Goal: Task Accomplishment & Management: Complete application form

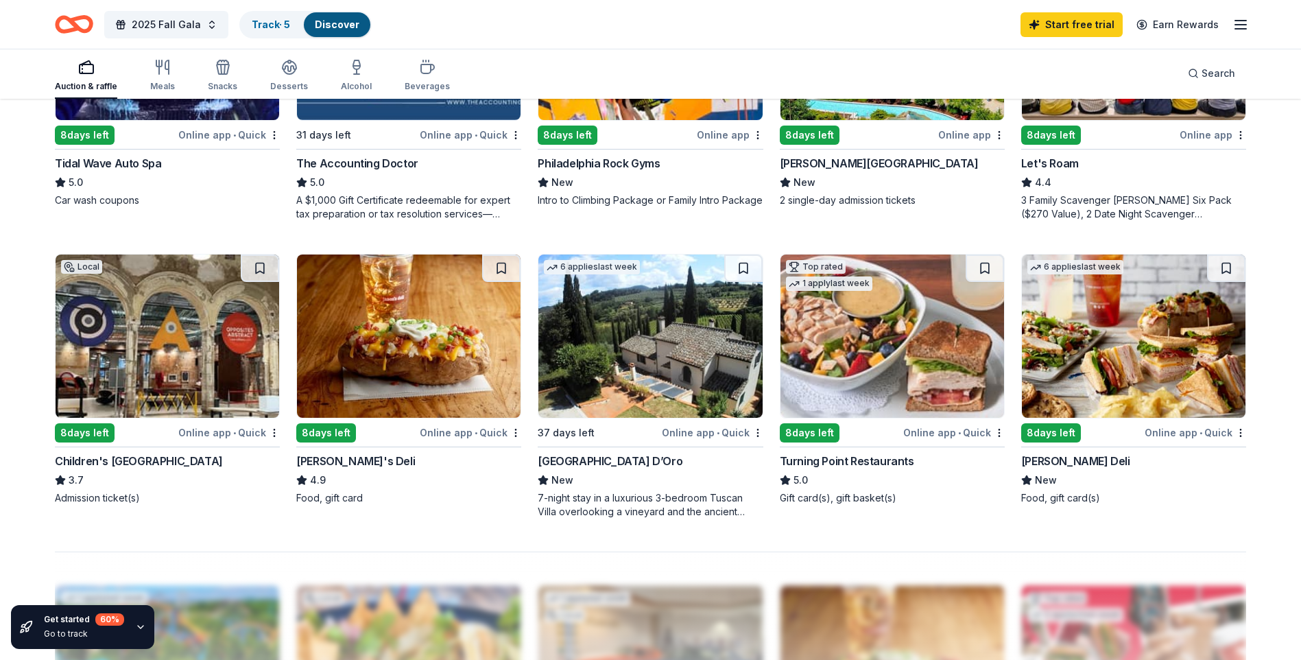
scroll to position [960, 0]
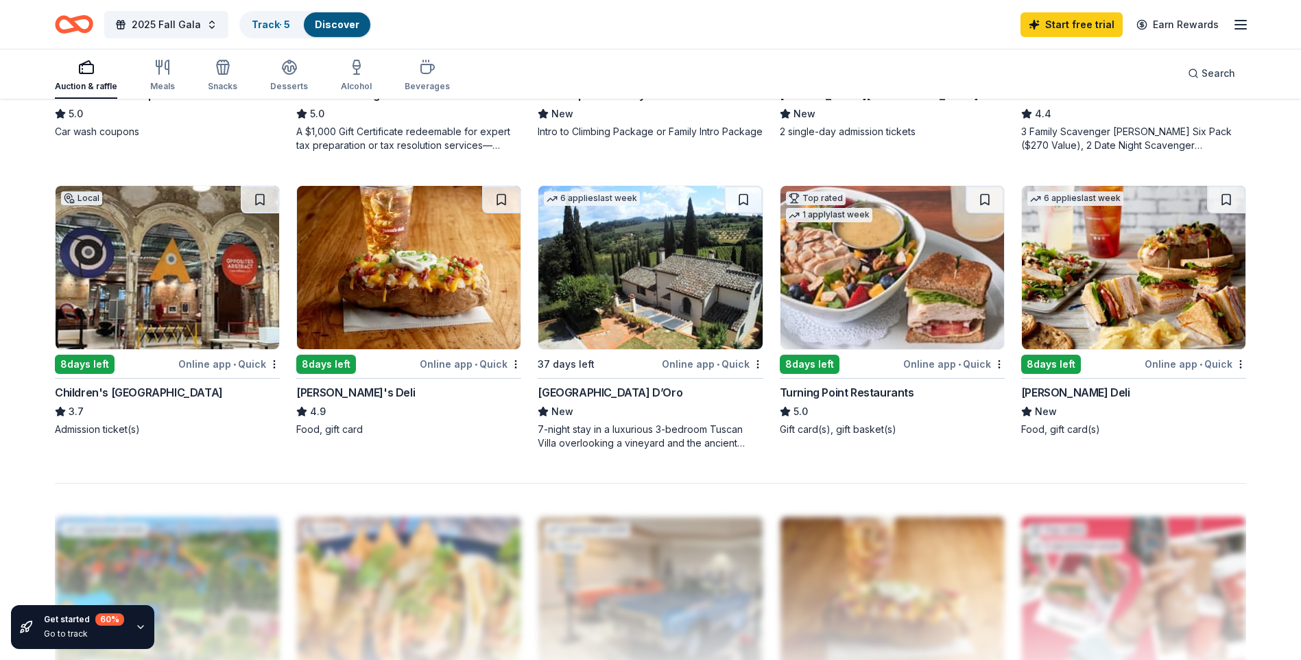
click at [828, 265] on img at bounding box center [892, 267] width 224 height 163
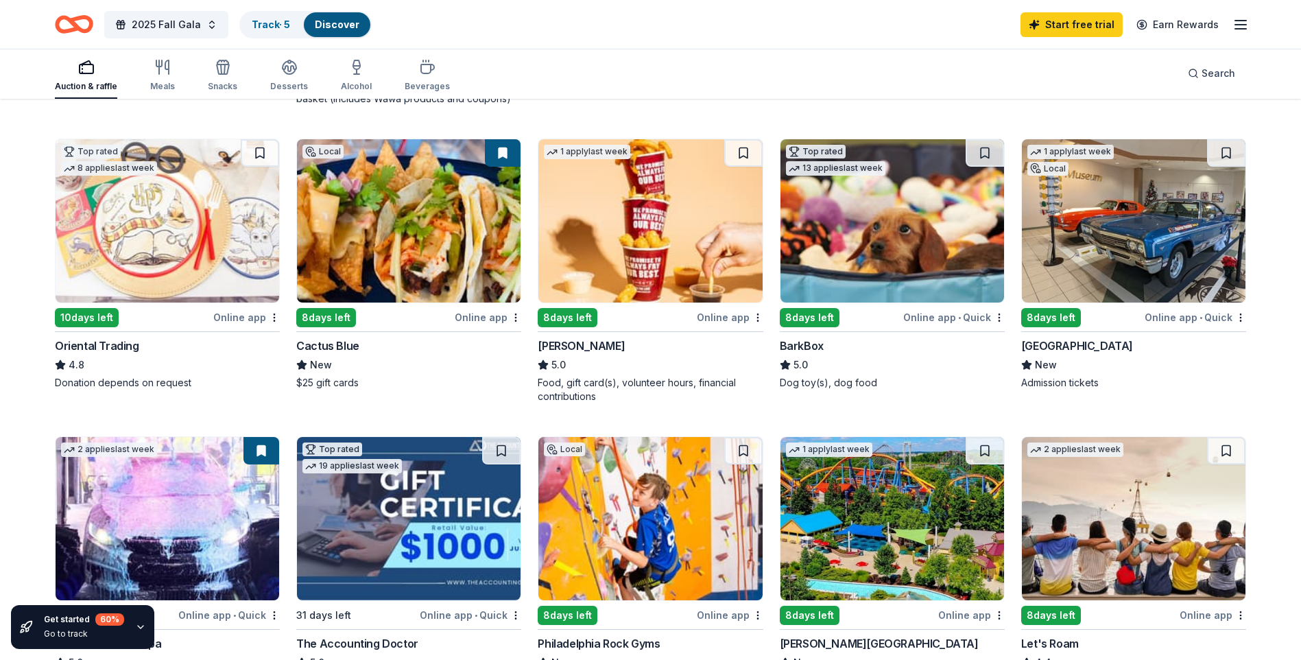
scroll to position [343, 0]
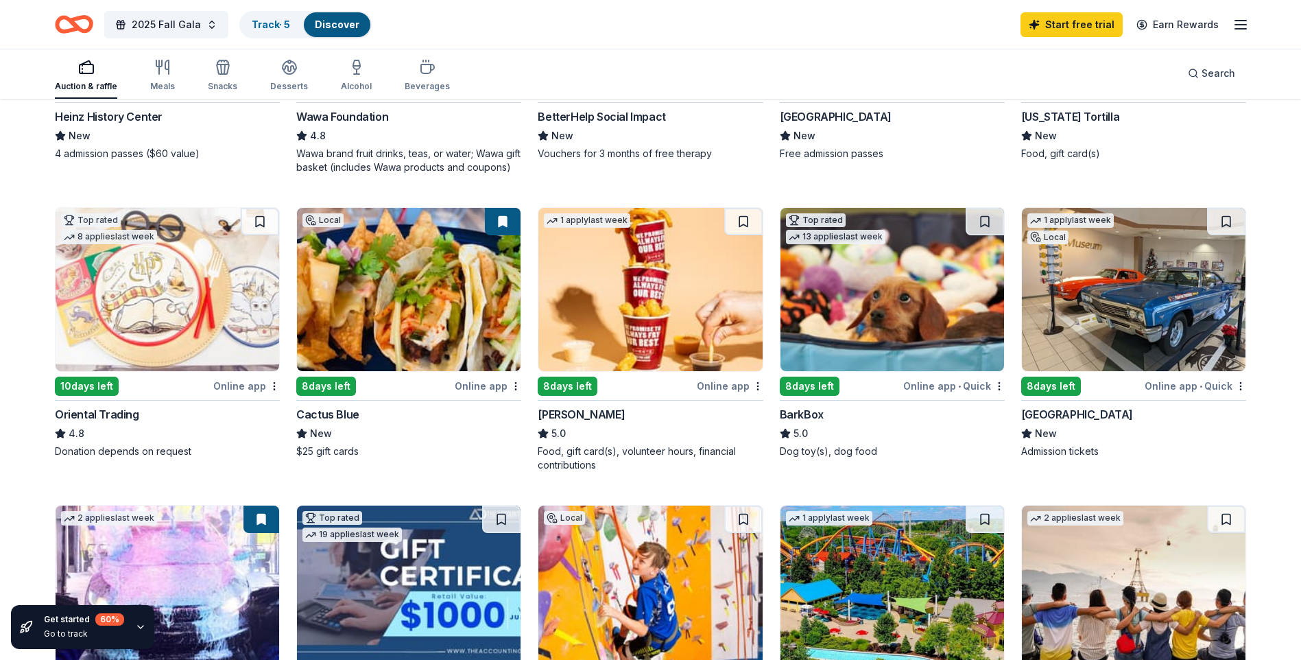
click at [636, 346] on img at bounding box center [650, 289] width 224 height 163
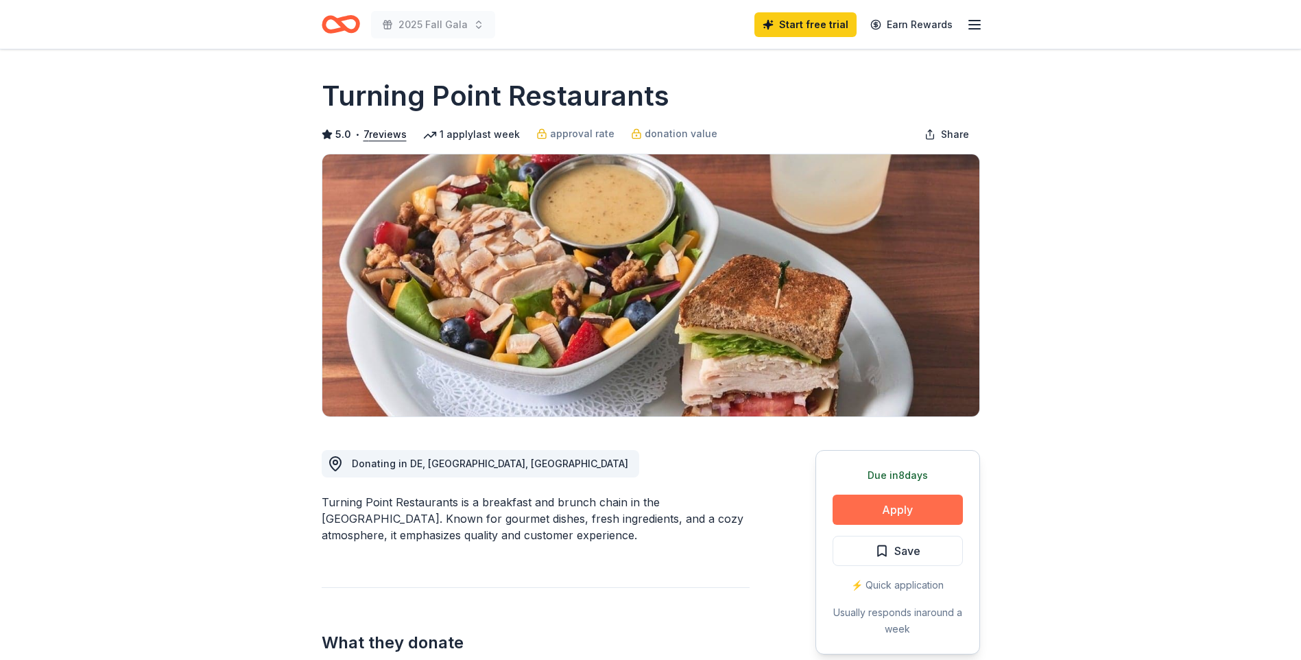
click at [942, 517] on button "Apply" at bounding box center [898, 509] width 130 height 30
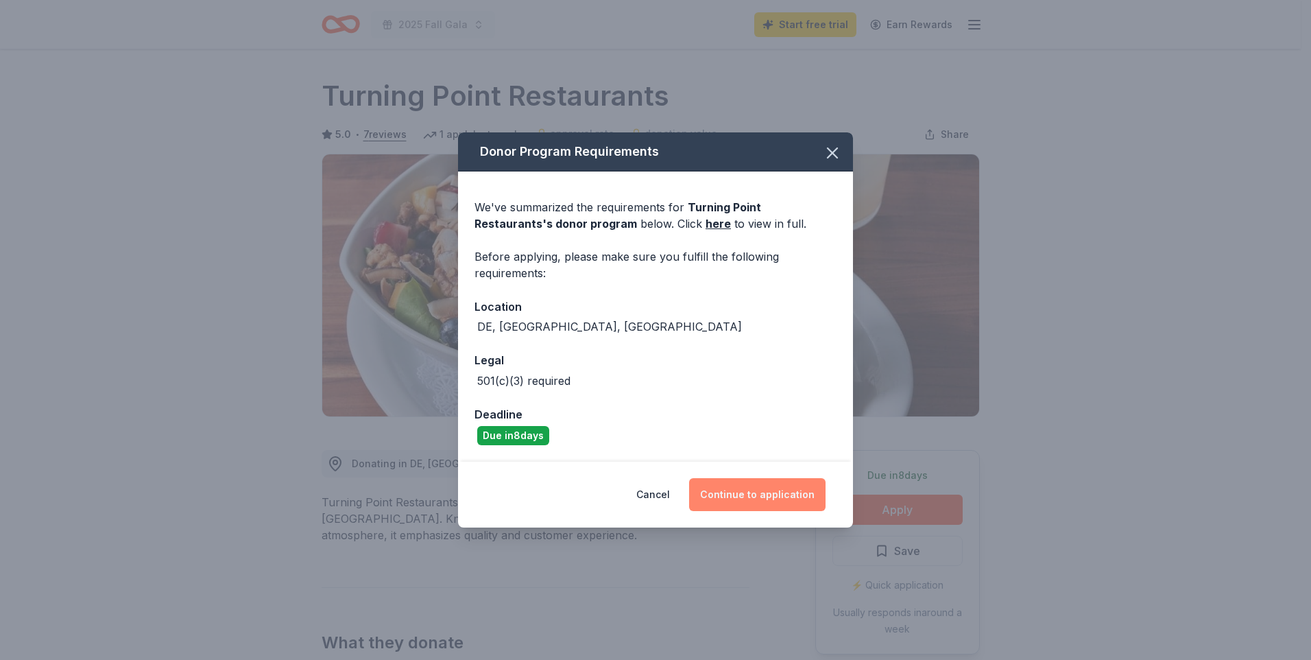
click at [756, 493] on button "Continue to application" at bounding box center [757, 494] width 136 height 33
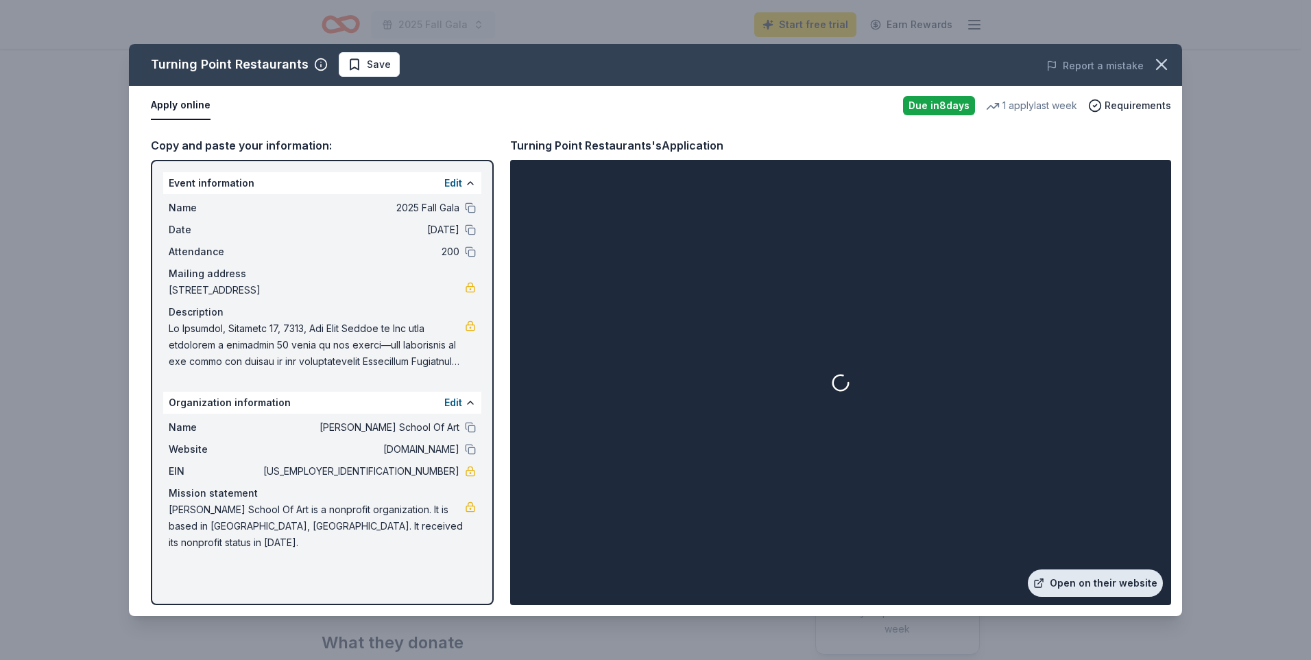
click at [1097, 580] on link "Open on their website" at bounding box center [1095, 582] width 135 height 27
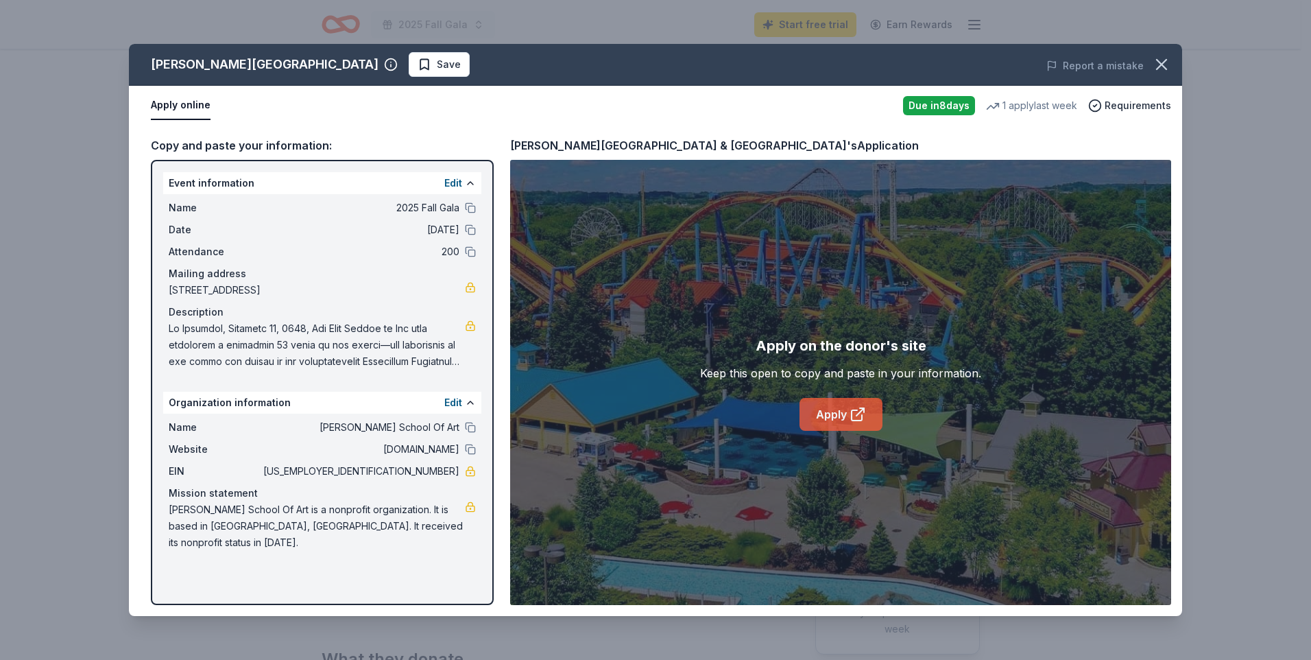
click at [856, 421] on icon at bounding box center [858, 414] width 16 height 16
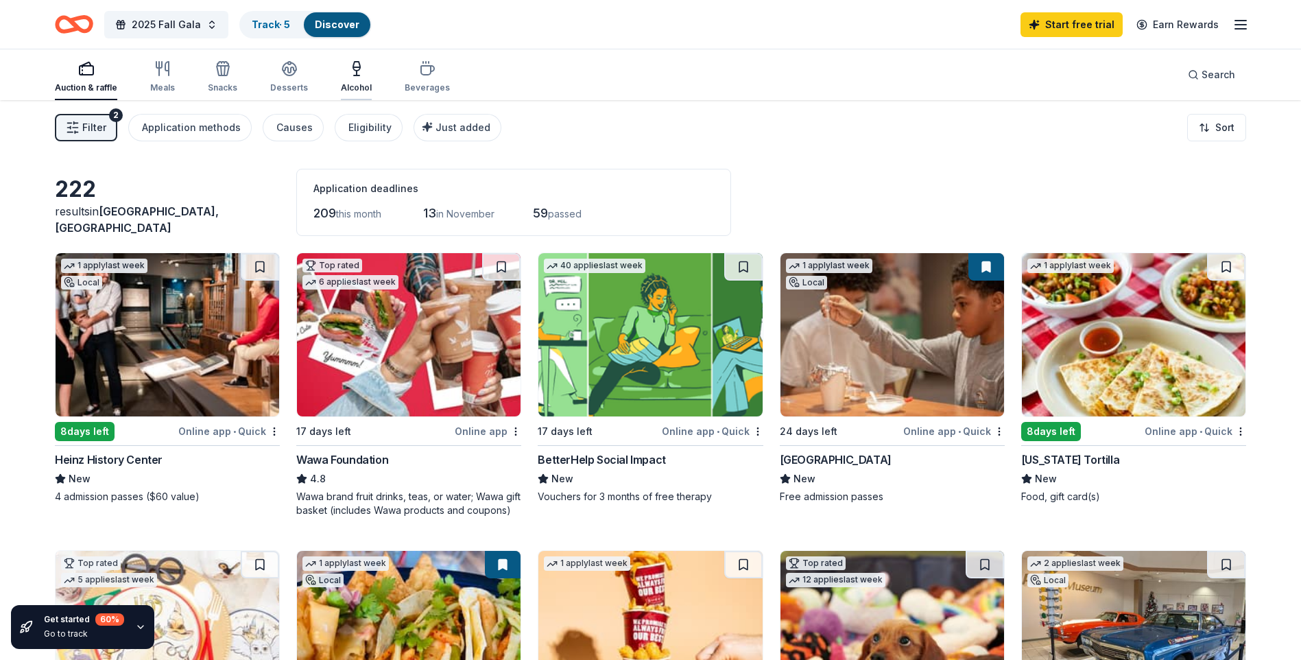
click at [341, 81] on div "Alcohol" at bounding box center [356, 76] width 31 height 33
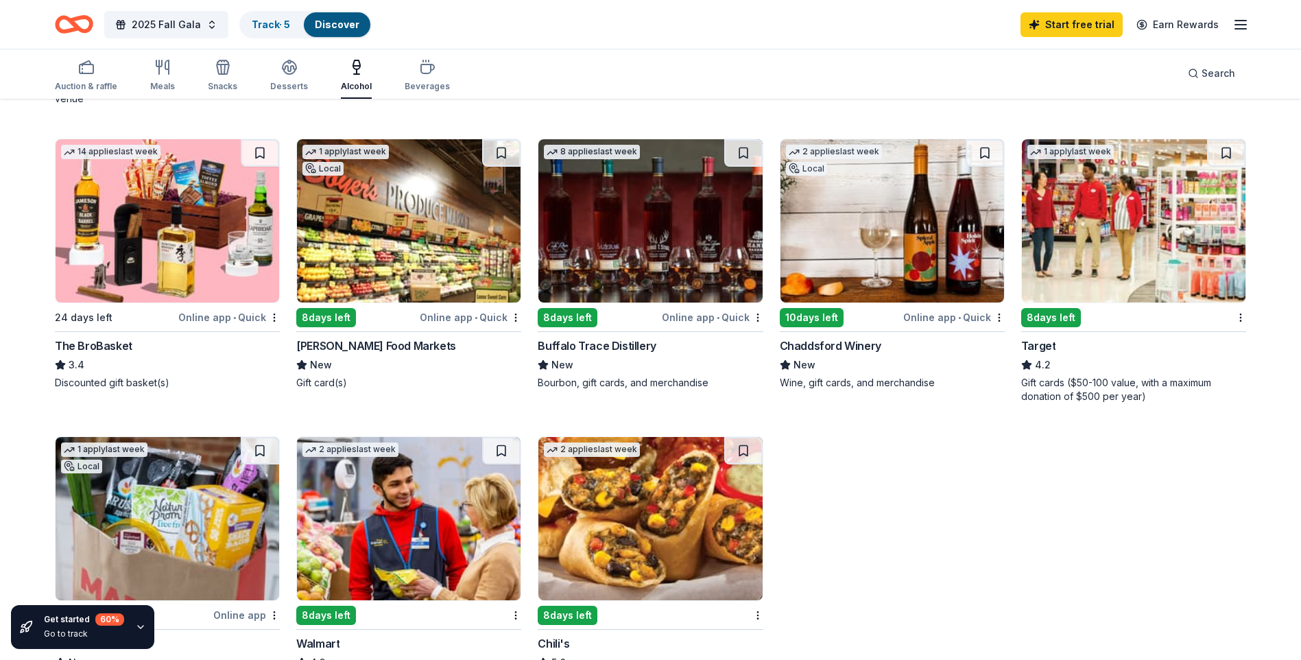
scroll to position [549, 0]
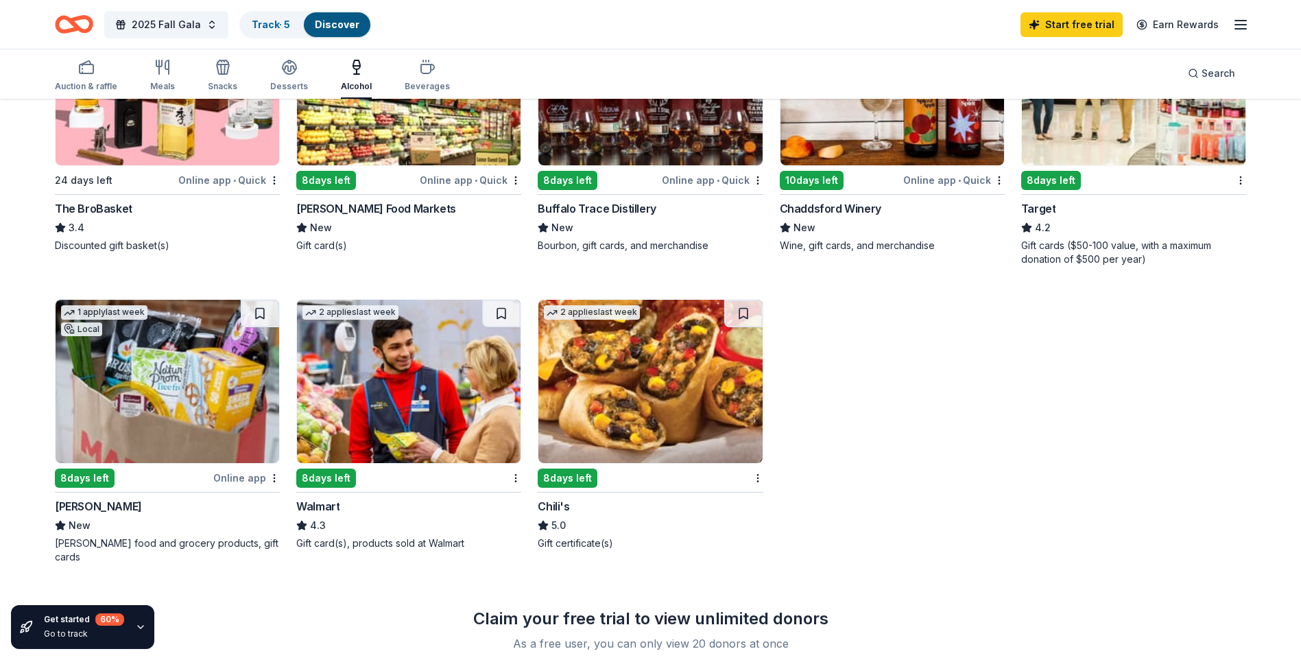
click at [642, 386] on img at bounding box center [650, 381] width 224 height 163
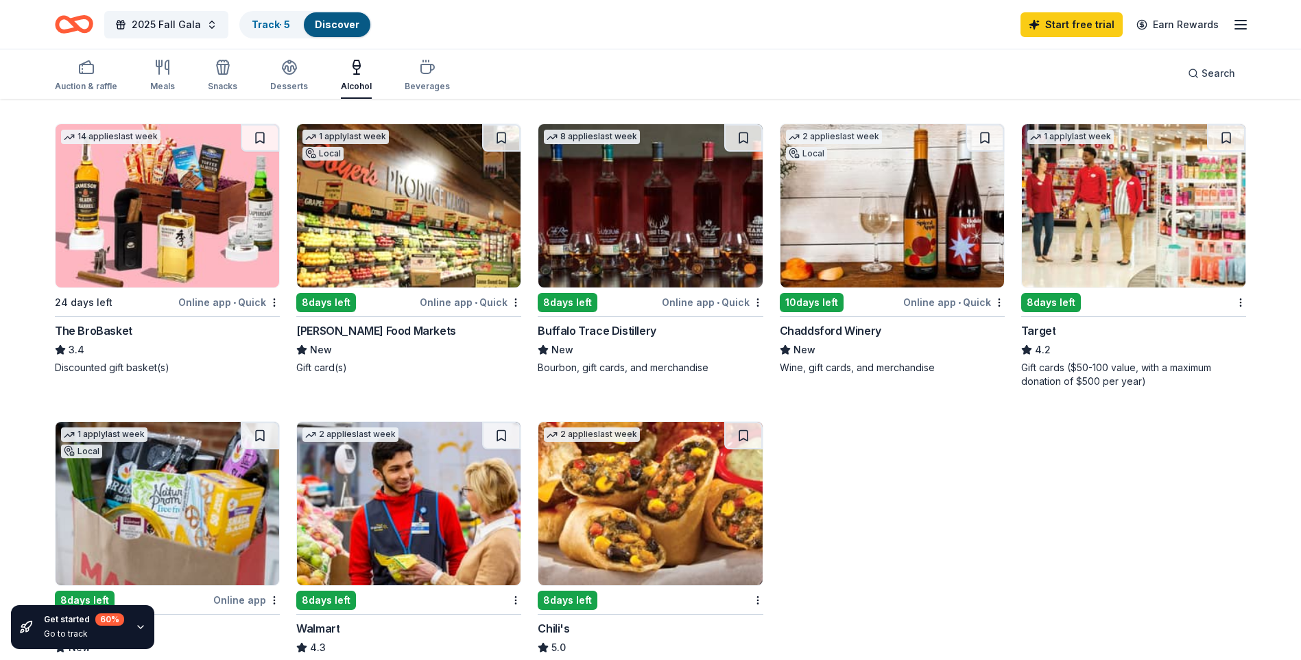
scroll to position [0, 0]
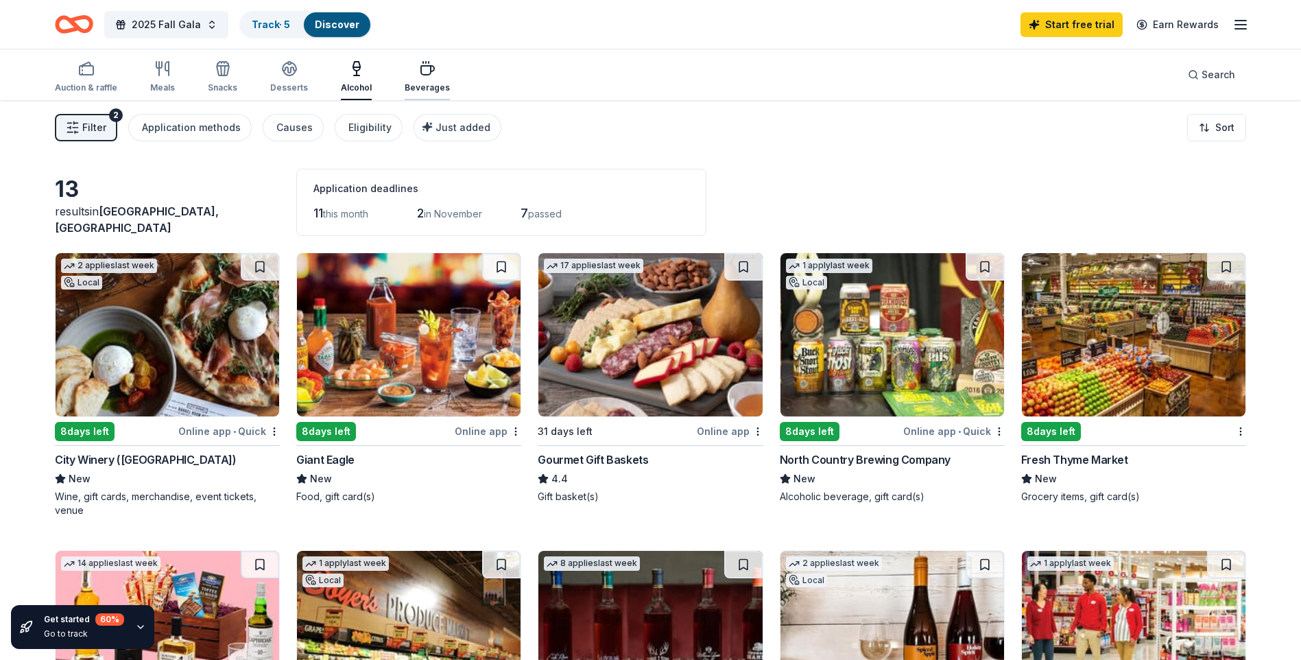
click at [429, 80] on div "Beverages" at bounding box center [427, 76] width 45 height 33
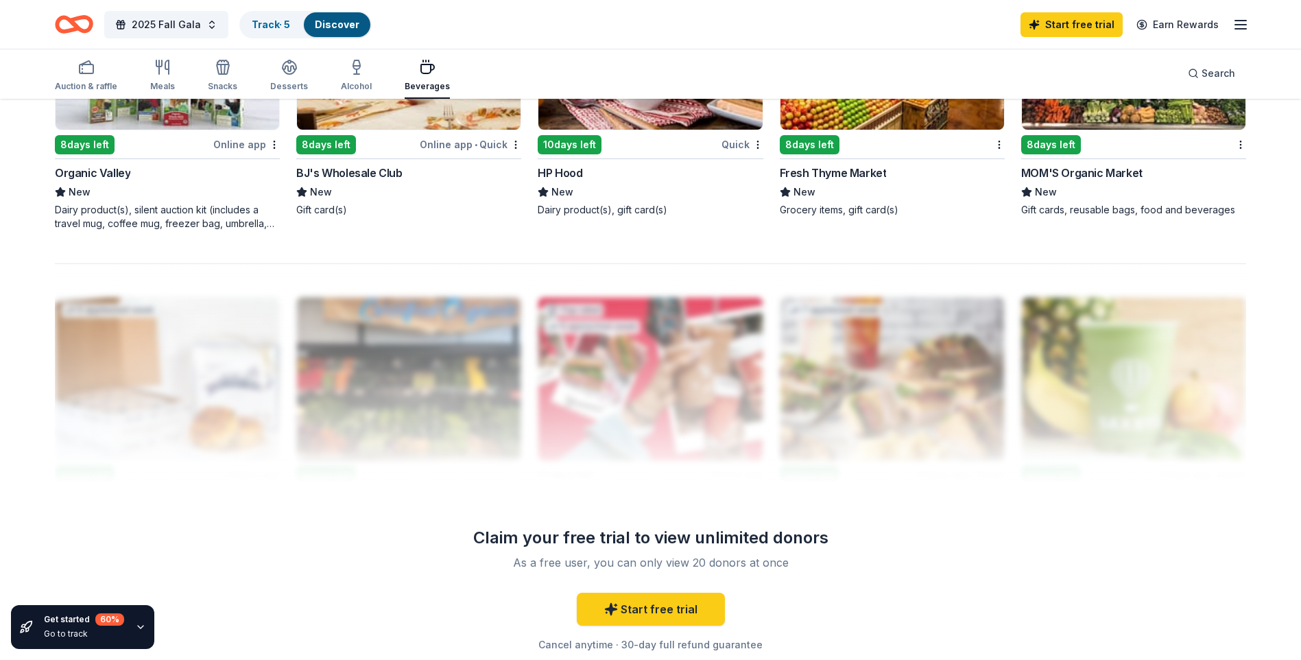
scroll to position [1303, 0]
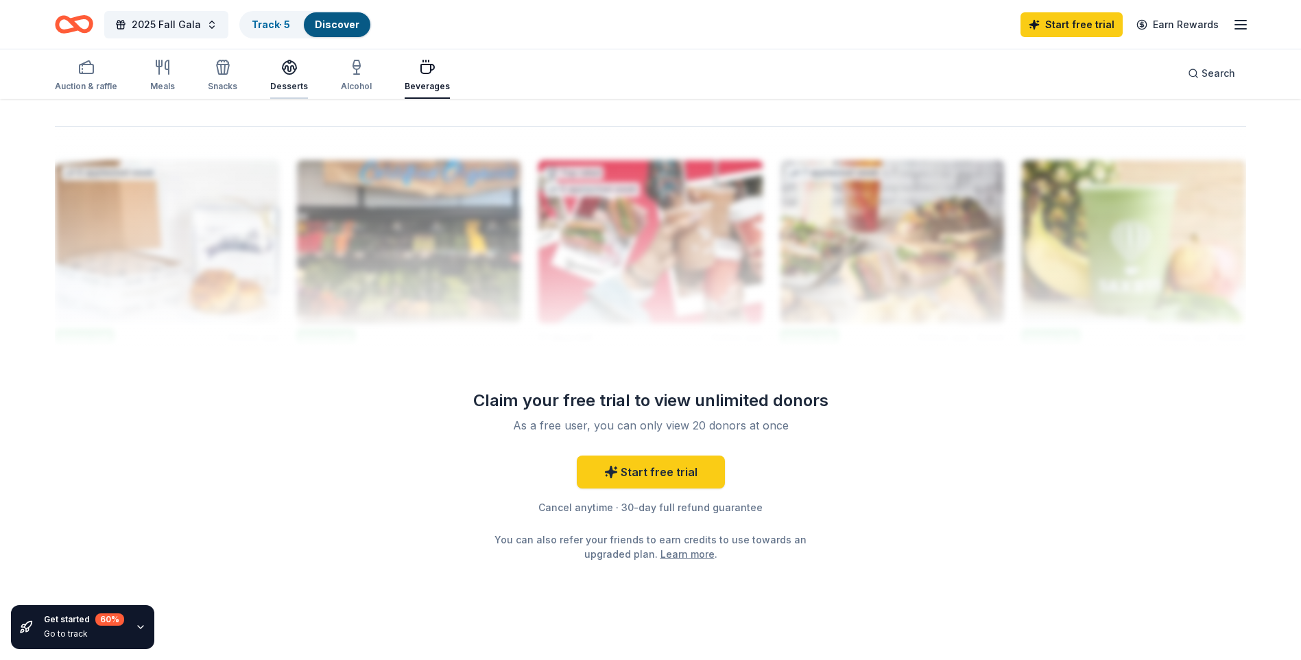
click at [294, 84] on div "Desserts" at bounding box center [289, 86] width 38 height 11
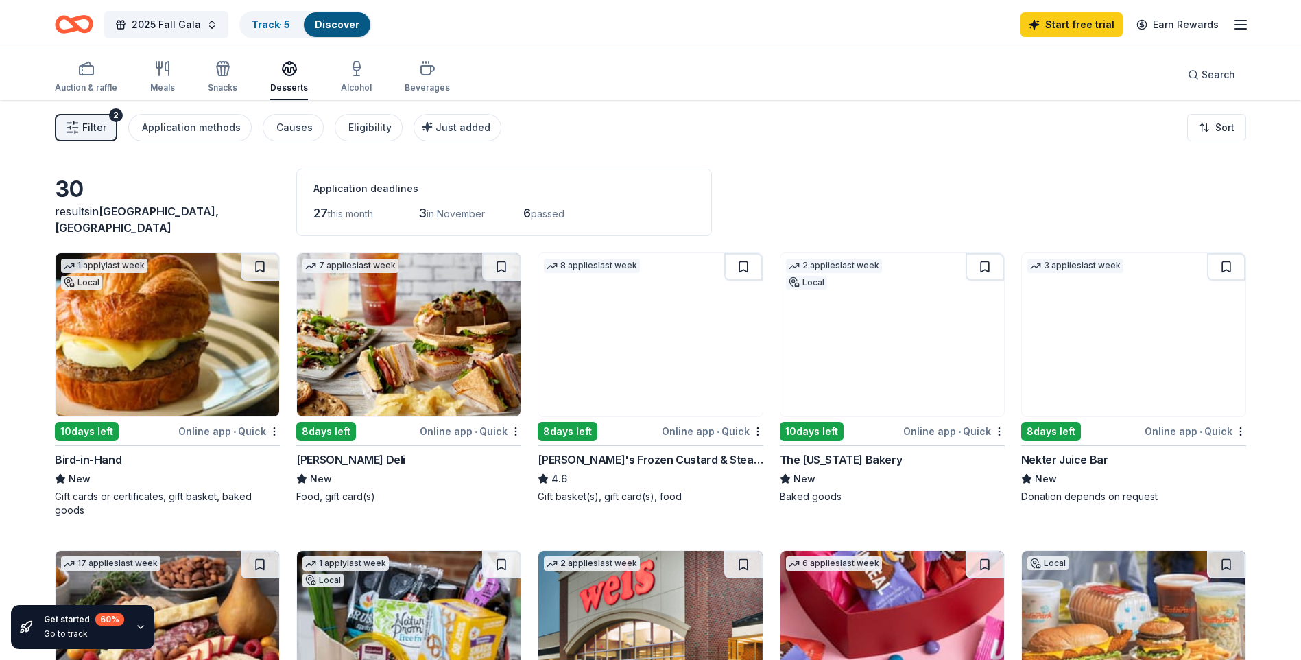
drag, startPoint x: 0, startPoint y: 505, endPoint x: -3, endPoint y: -51, distance: 555.5
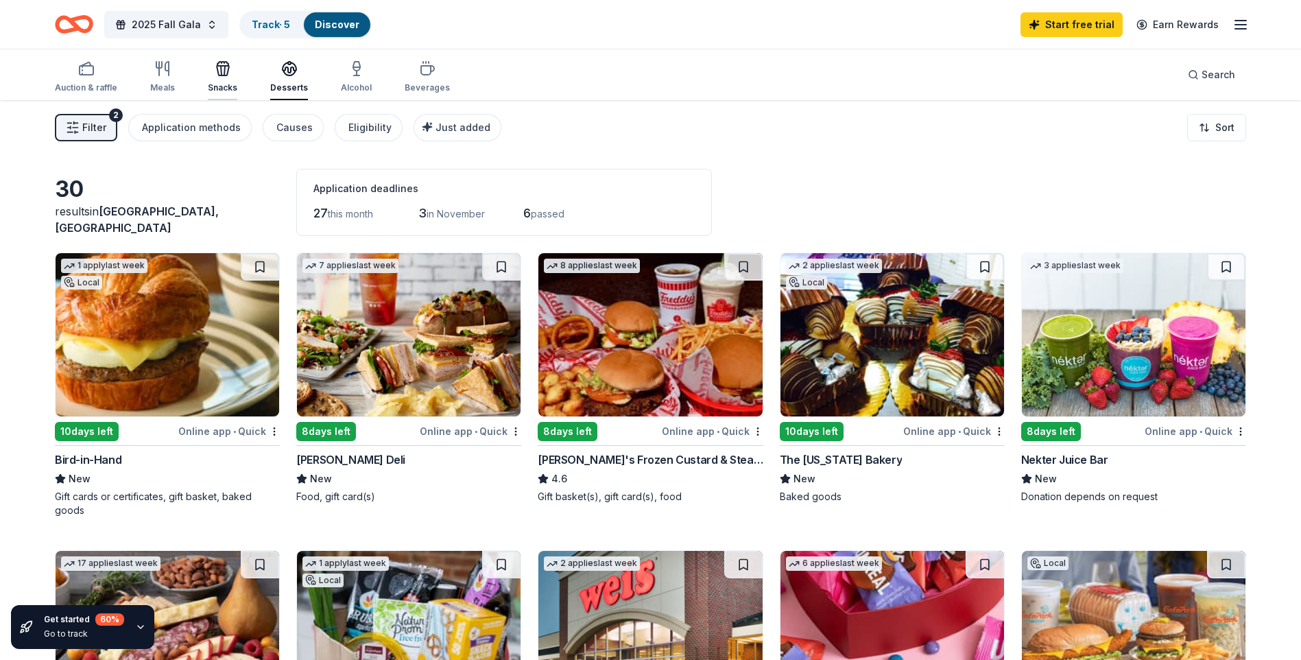
click at [216, 83] on div "Snacks" at bounding box center [222, 87] width 29 height 11
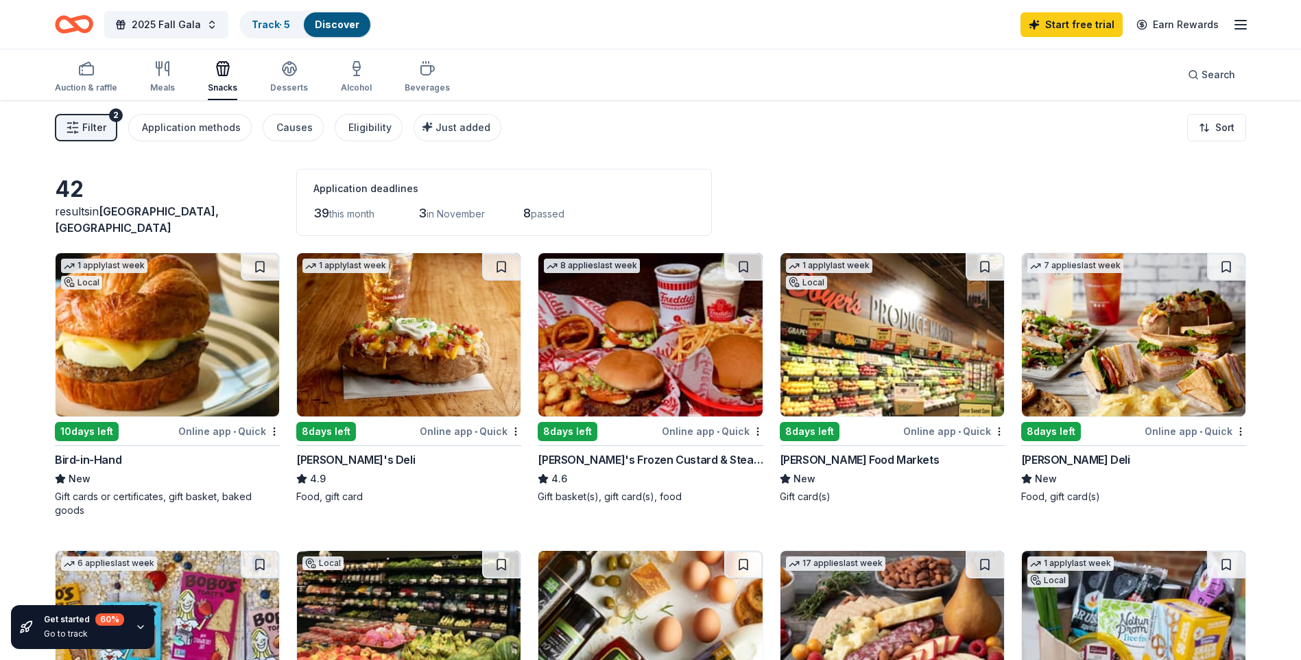
drag, startPoint x: 1, startPoint y: 252, endPoint x: -3, endPoint y: -1, distance: 253.1
click at [158, 79] on div "Meals" at bounding box center [162, 76] width 25 height 33
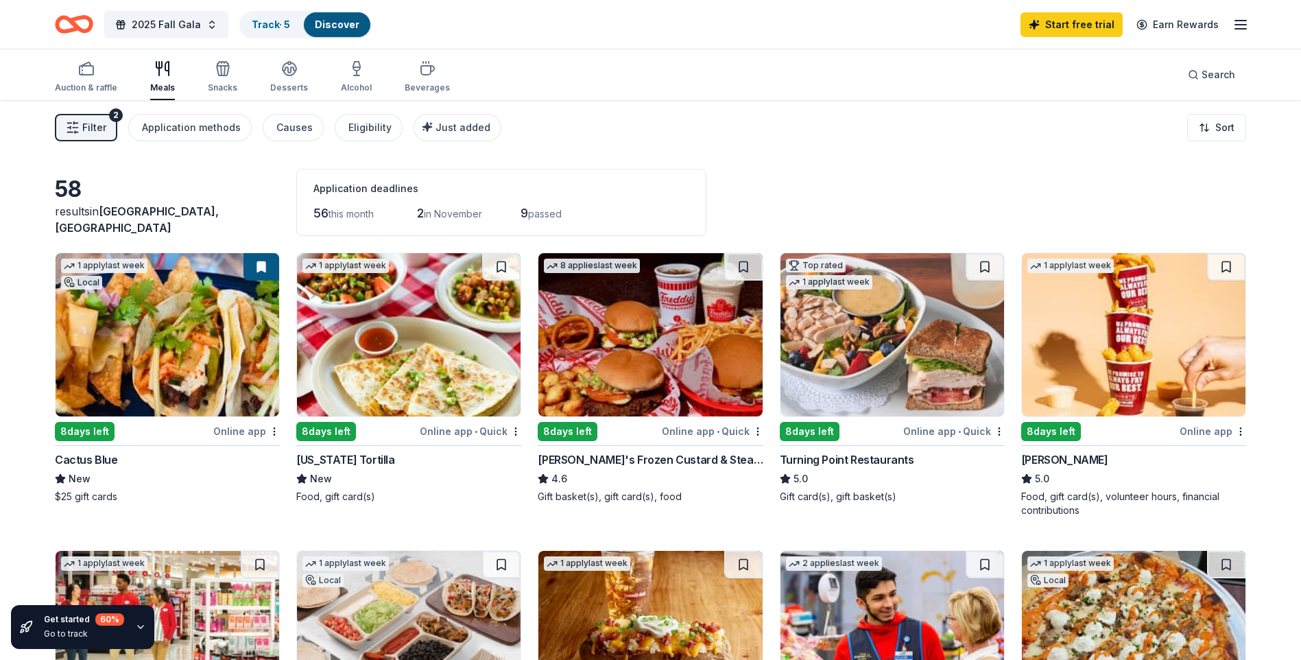
drag, startPoint x: 31, startPoint y: 459, endPoint x: 157, endPoint y: 1, distance: 475.8
click at [82, 75] on rect "button" at bounding box center [87, 70] width 14 height 9
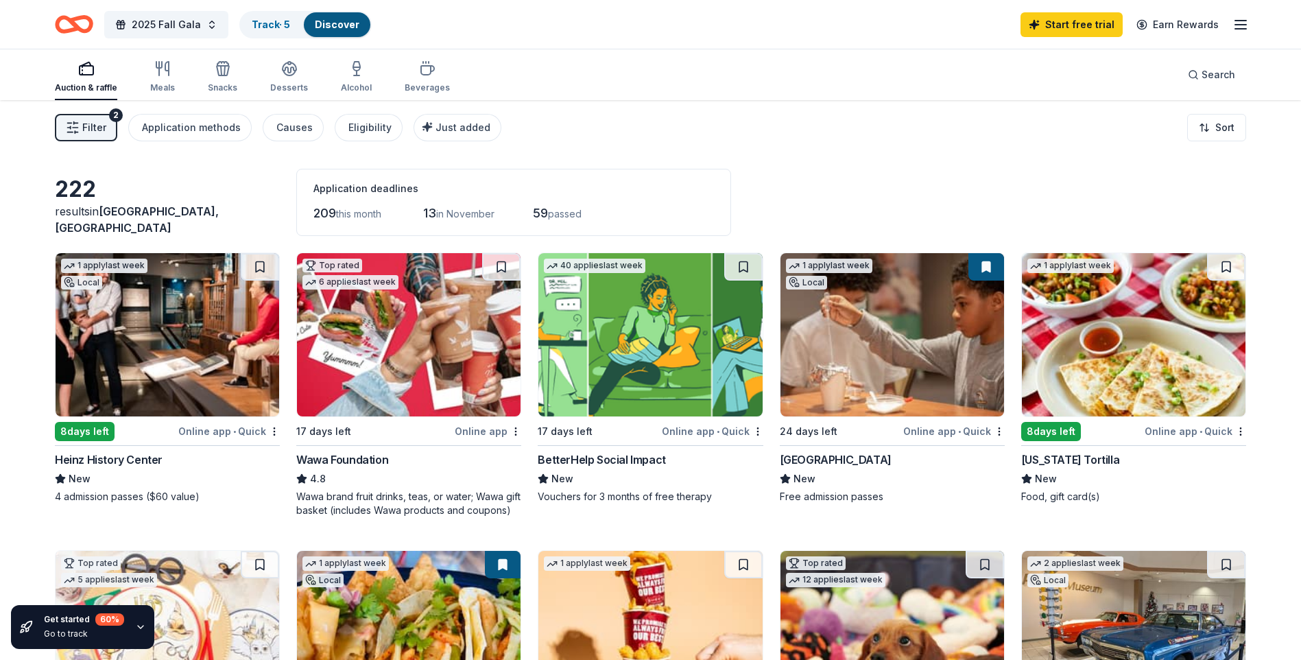
drag, startPoint x: 0, startPoint y: 154, endPoint x: -3, endPoint y: -51, distance: 205.1
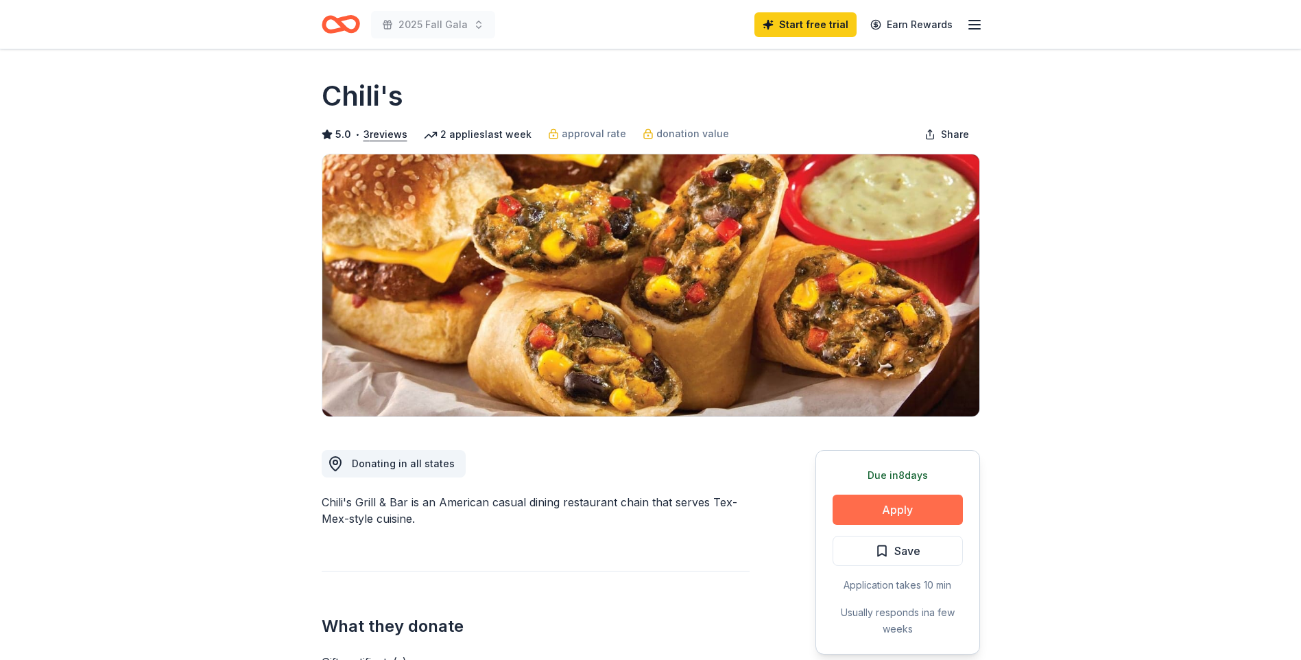
click at [861, 497] on button "Apply" at bounding box center [898, 509] width 130 height 30
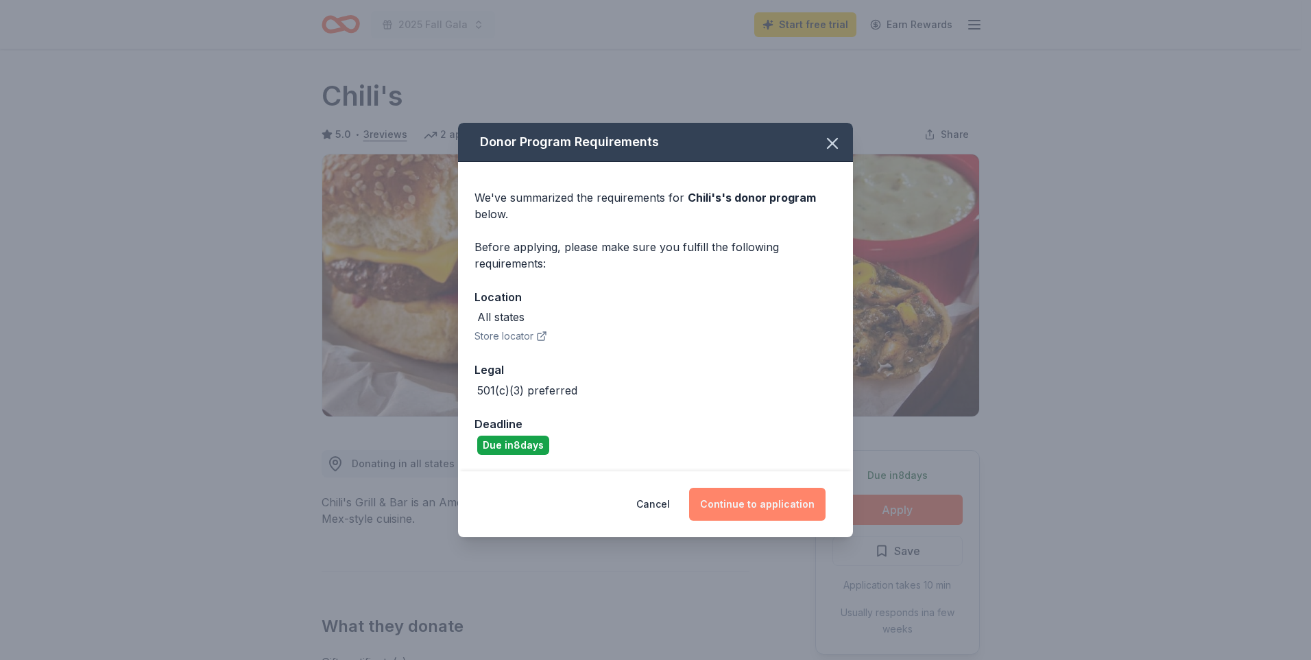
click at [787, 514] on button "Continue to application" at bounding box center [757, 504] width 136 height 33
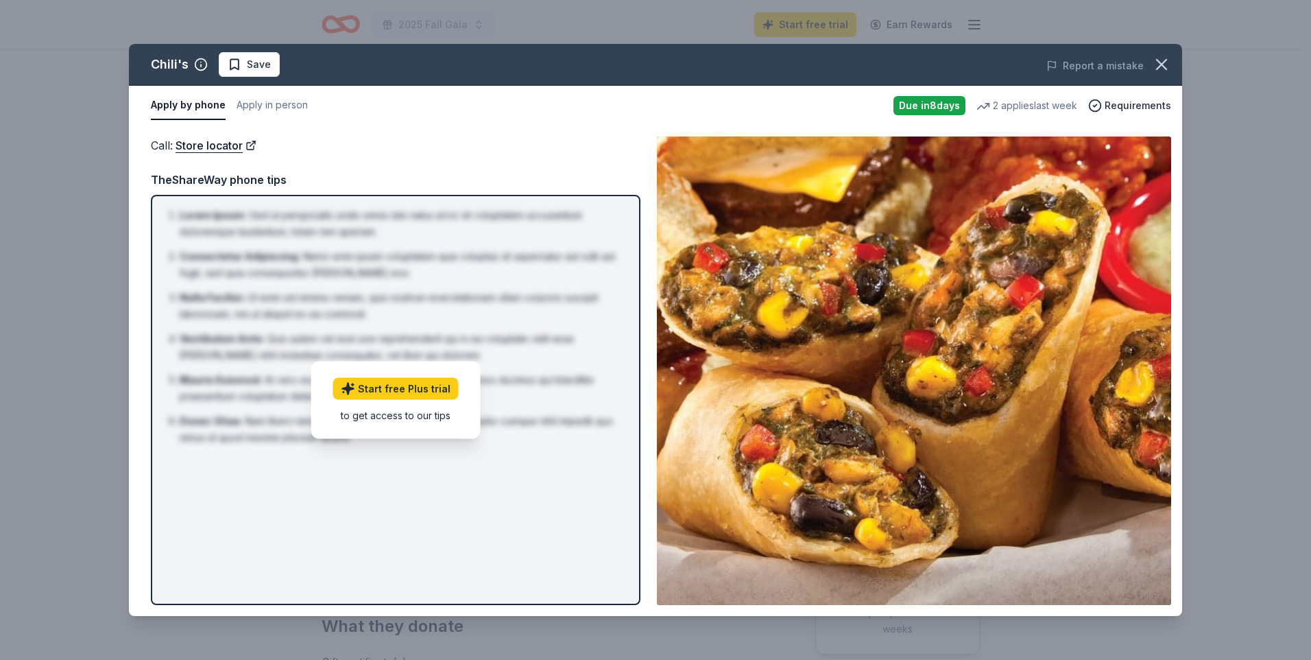
click at [0, 255] on html "2025 Fall Gala Start free trial Earn Rewards Due in 8 days Share Chili's 5.0 • …" at bounding box center [655, 330] width 1311 height 660
